Goal: Information Seeking & Learning: Learn about a topic

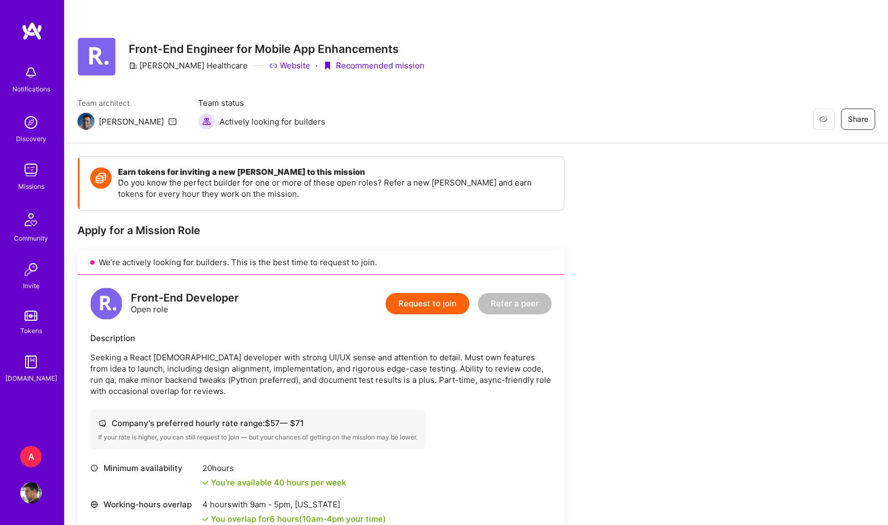
click at [30, 28] on img at bounding box center [31, 30] width 21 height 19
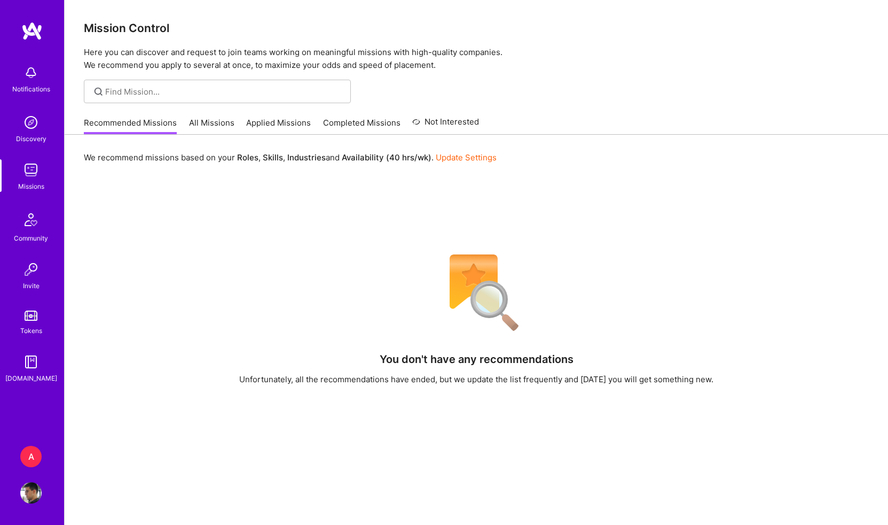
click at [208, 123] on link "All Missions" at bounding box center [211, 126] width 45 height 18
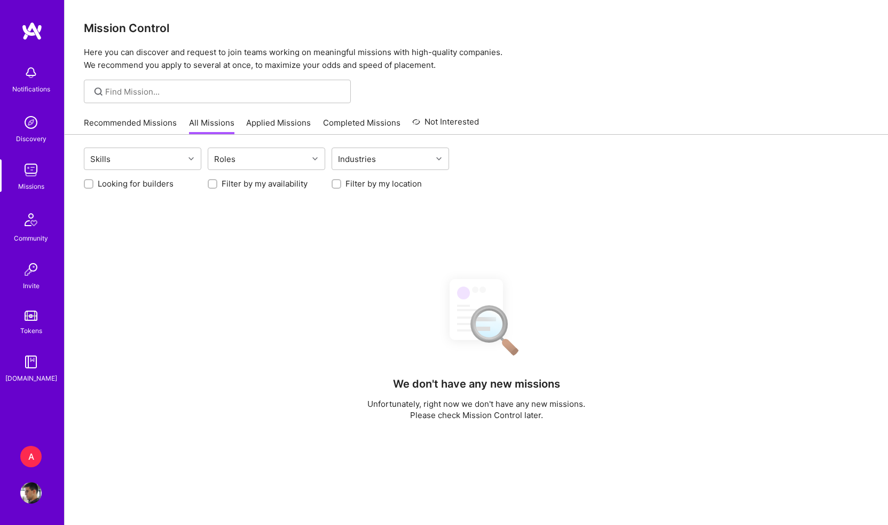
click at [277, 124] on link "Applied Missions" at bounding box center [278, 126] width 65 height 18
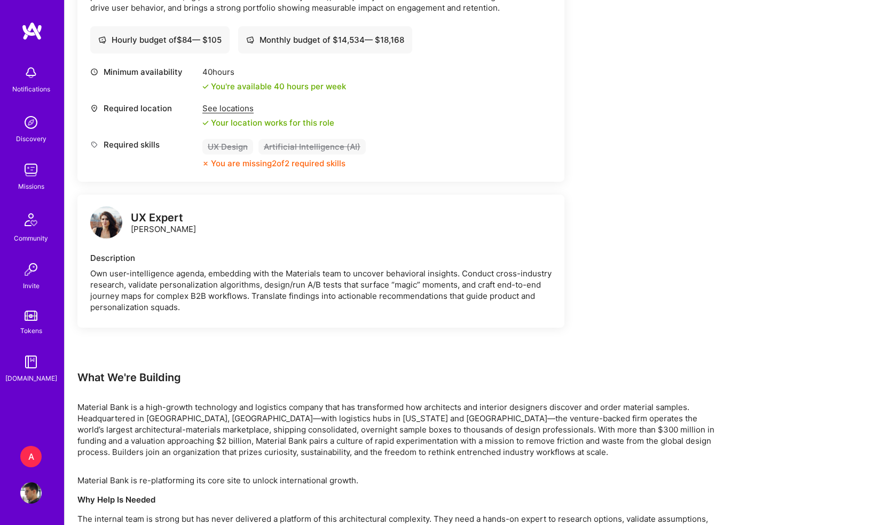
scroll to position [1411, 0]
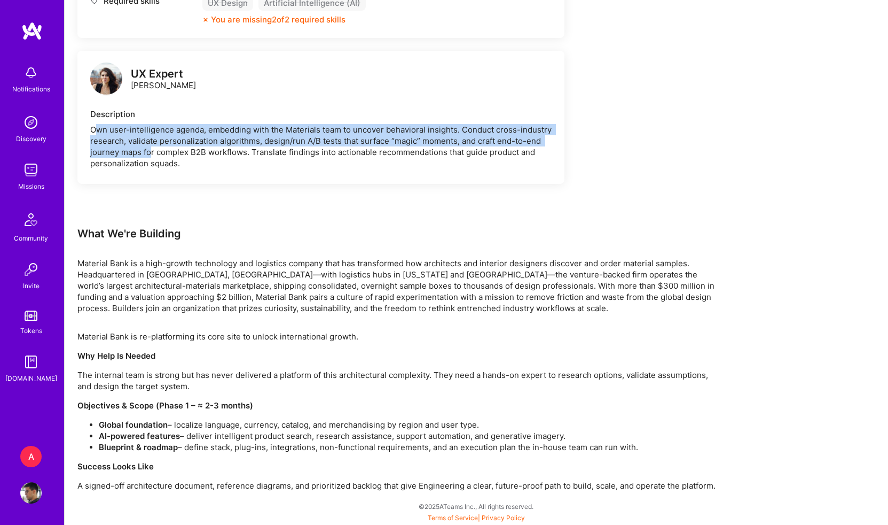
drag, startPoint x: 94, startPoint y: 129, endPoint x: 151, endPoint y: 148, distance: 60.3
click at [151, 148] on div "Own user-intelligence agenda, embedding with the Materials team to uncover beha…" at bounding box center [321, 146] width 462 height 45
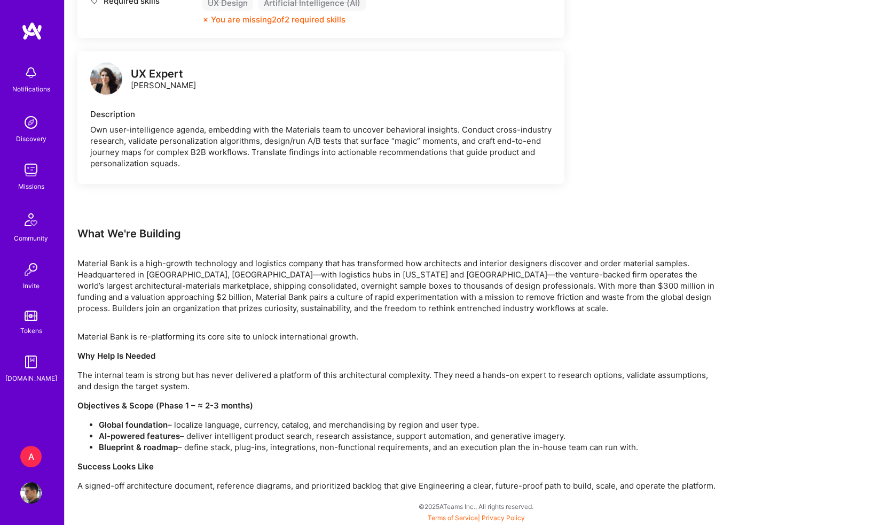
click at [162, 154] on div "Own user-intelligence agenda, embedding with the Materials team to uncover beha…" at bounding box center [321, 146] width 462 height 45
drag, startPoint x: 121, startPoint y: 150, endPoint x: 222, endPoint y: 146, distance: 100.5
click at [222, 146] on div "Own user-intelligence agenda, embedding with the Materials team to uncover beha…" at bounding box center [321, 146] width 462 height 45
click at [265, 152] on div "Own user-intelligence agenda, embedding with the Materials team to uncover beha…" at bounding box center [321, 146] width 462 height 45
drag, startPoint x: 188, startPoint y: 427, endPoint x: 225, endPoint y: 428, distance: 36.9
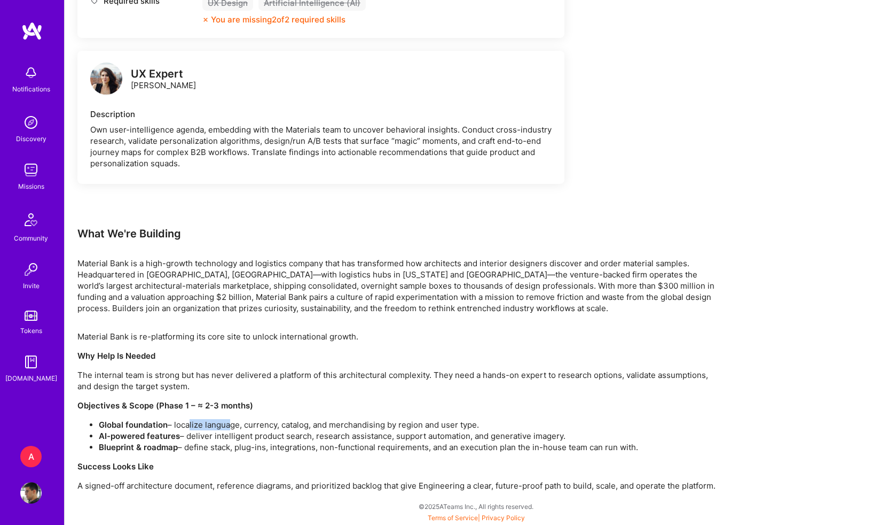
click at [225, 428] on li "Global foundation – localize language, currency, catalog, and merchandising by …" at bounding box center [409, 424] width 620 height 11
click at [364, 448] on li "Blueprint & roadmap – define stack, plug-ins, integrations, non-functional requ…" at bounding box center [409, 446] width 620 height 11
click at [527, 425] on li "Global foundation – localize language, currency, catalog, and merchandising by …" at bounding box center [409, 424] width 620 height 11
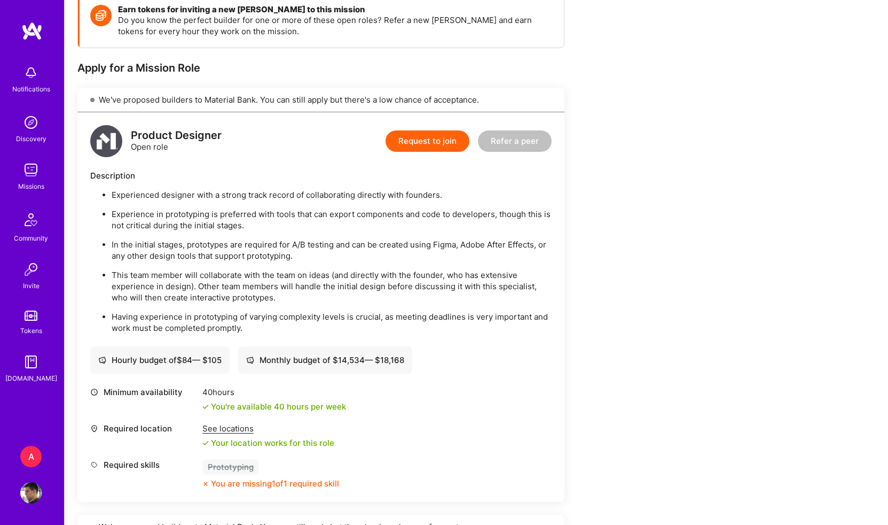
scroll to position [0, 0]
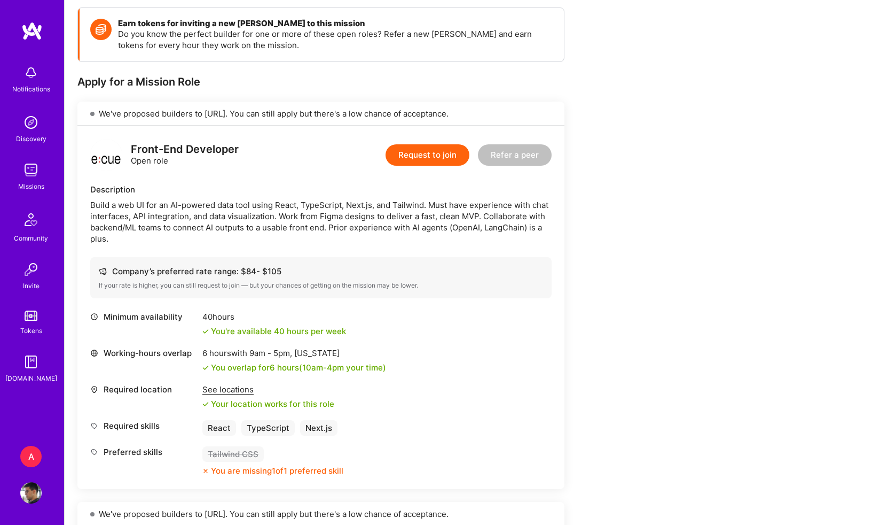
scroll to position [150, 0]
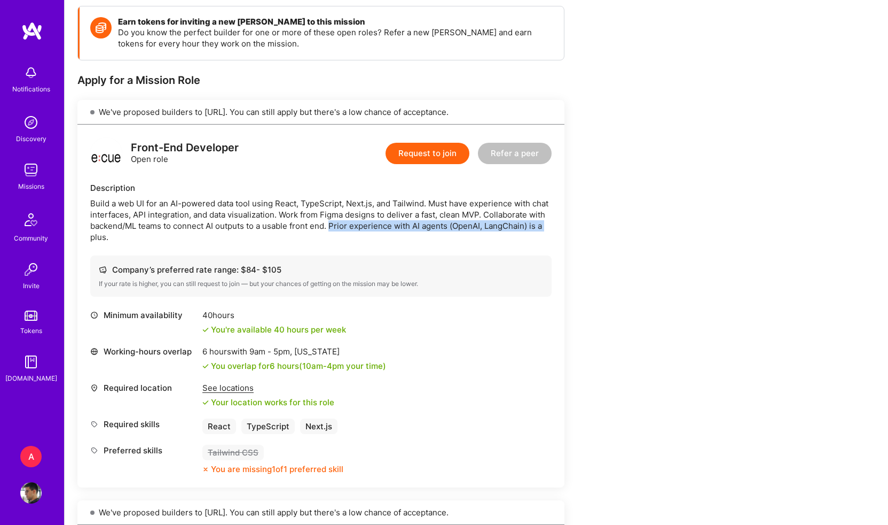
drag, startPoint x: 331, startPoint y: 226, endPoint x: 557, endPoint y: 224, distance: 225.4
click at [557, 224] on div "Front-End Developer Open role Request to join Refer a peer Description Build a …" at bounding box center [320, 305] width 487 height 363
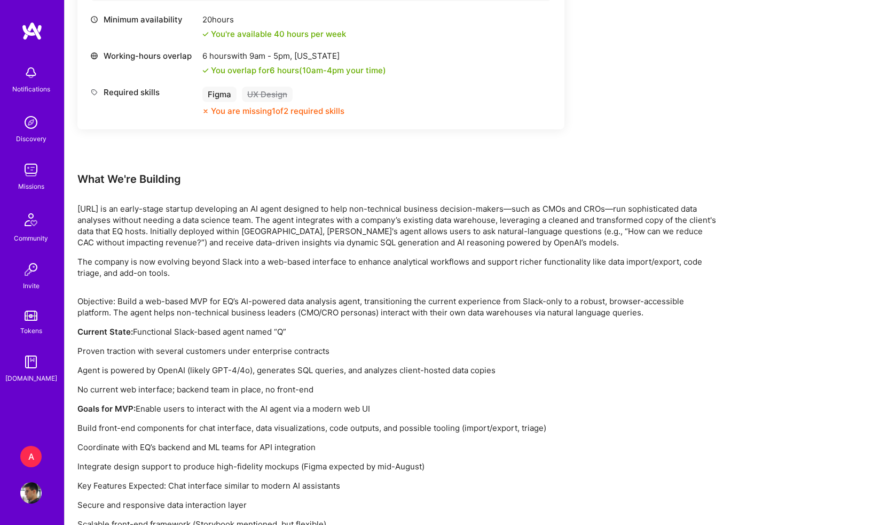
scroll to position [892, 0]
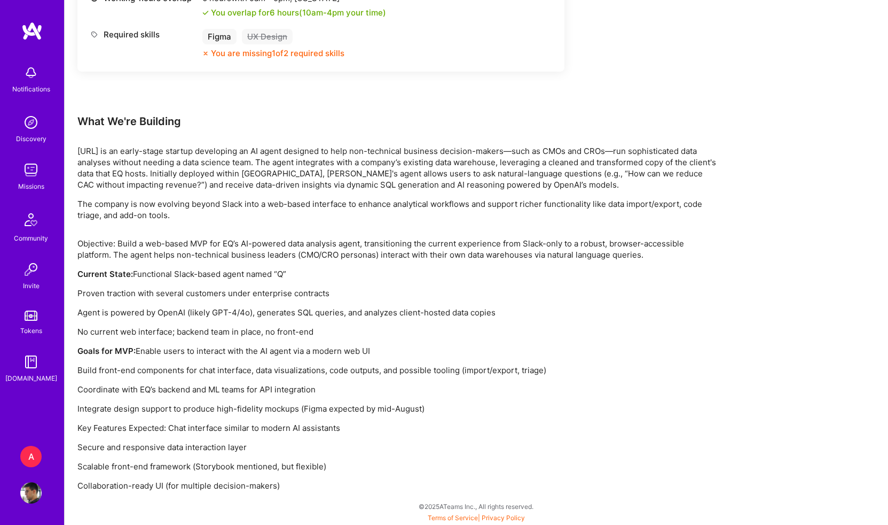
drag, startPoint x: 80, startPoint y: 310, endPoint x: 321, endPoint y: 322, distance: 241.2
click at [321, 322] on div "Objective: Build a web-based MVP for EQ’s AI-powered data analysis agent, trans…" at bounding box center [397, 364] width 641 height 253
drag, startPoint x: 170, startPoint y: 311, endPoint x: 293, endPoint y: 307, distance: 123.5
click at [293, 307] on p "Agent is powered by OpenAI (likely GPT-4/4o), generates SQL queries, and analyz…" at bounding box center [397, 312] width 641 height 11
click at [361, 310] on p "Agent is powered by OpenAI (likely GPT-4/4o), generates SQL queries, and analyz…" at bounding box center [397, 312] width 641 height 11
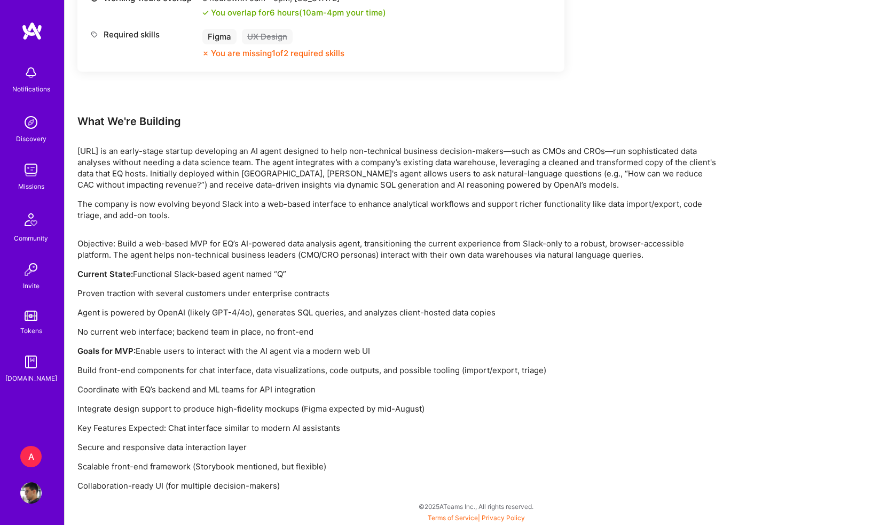
click at [361, 310] on p "Agent is powered by OpenAI (likely GPT-4/4o), generates SQL queries, and analyz…" at bounding box center [397, 312] width 641 height 11
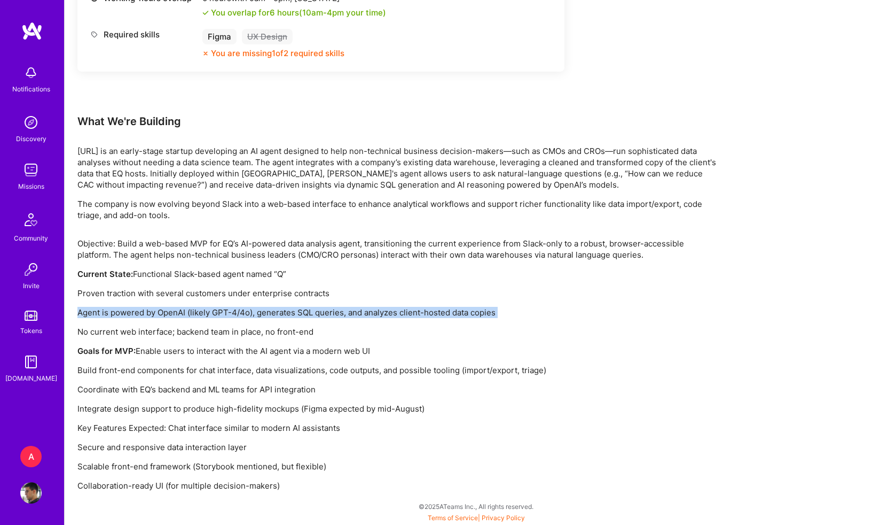
click at [419, 309] on p "Agent is powered by OpenAI (likely GPT-4/4o), generates SQL queries, and analyz…" at bounding box center [397, 312] width 641 height 11
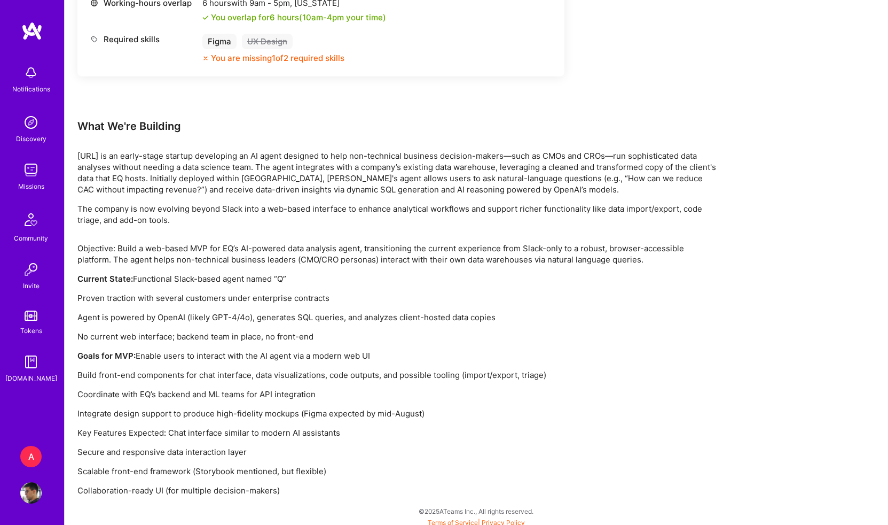
scroll to position [886, 0]
drag, startPoint x: 81, startPoint y: 473, endPoint x: 241, endPoint y: 473, distance: 160.3
click at [241, 473] on p "Scalable front-end framework (Storybook mentioned, but flexible)" at bounding box center [397, 471] width 641 height 11
click at [332, 473] on p "Scalable front-end framework (Storybook mentioned, but flexible)" at bounding box center [397, 471] width 641 height 11
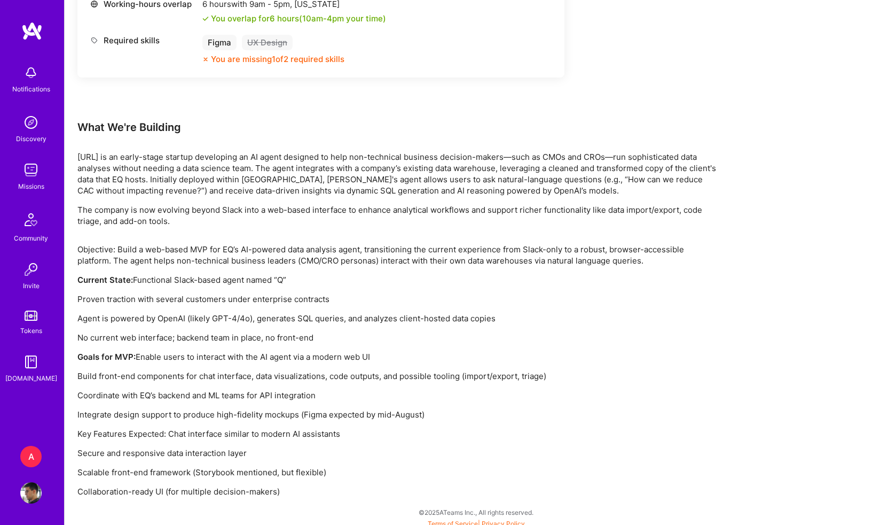
click at [332, 473] on p "Scalable front-end framework (Storybook mentioned, but flexible)" at bounding box center [397, 471] width 641 height 11
click at [363, 473] on p "Scalable front-end framework (Storybook mentioned, but flexible)" at bounding box center [397, 471] width 641 height 11
drag, startPoint x: 174, startPoint y: 492, endPoint x: 261, endPoint y: 495, distance: 87.1
click at [261, 495] on p "Collaboration-ready UI (for multiple decision-makers)" at bounding box center [397, 491] width 641 height 11
click at [287, 492] on p "Collaboration-ready UI (for multiple decision-makers)" at bounding box center [397, 491] width 641 height 11
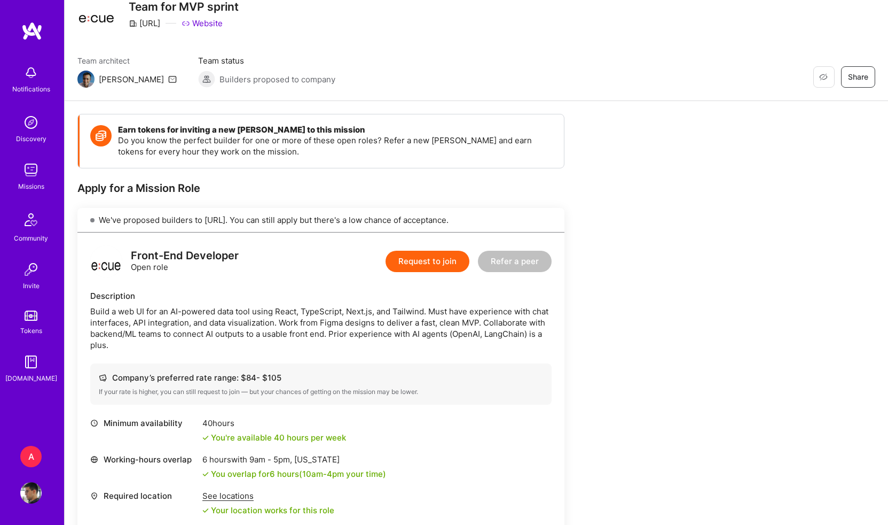
scroll to position [0, 0]
